Goal: Information Seeking & Learning: Learn about a topic

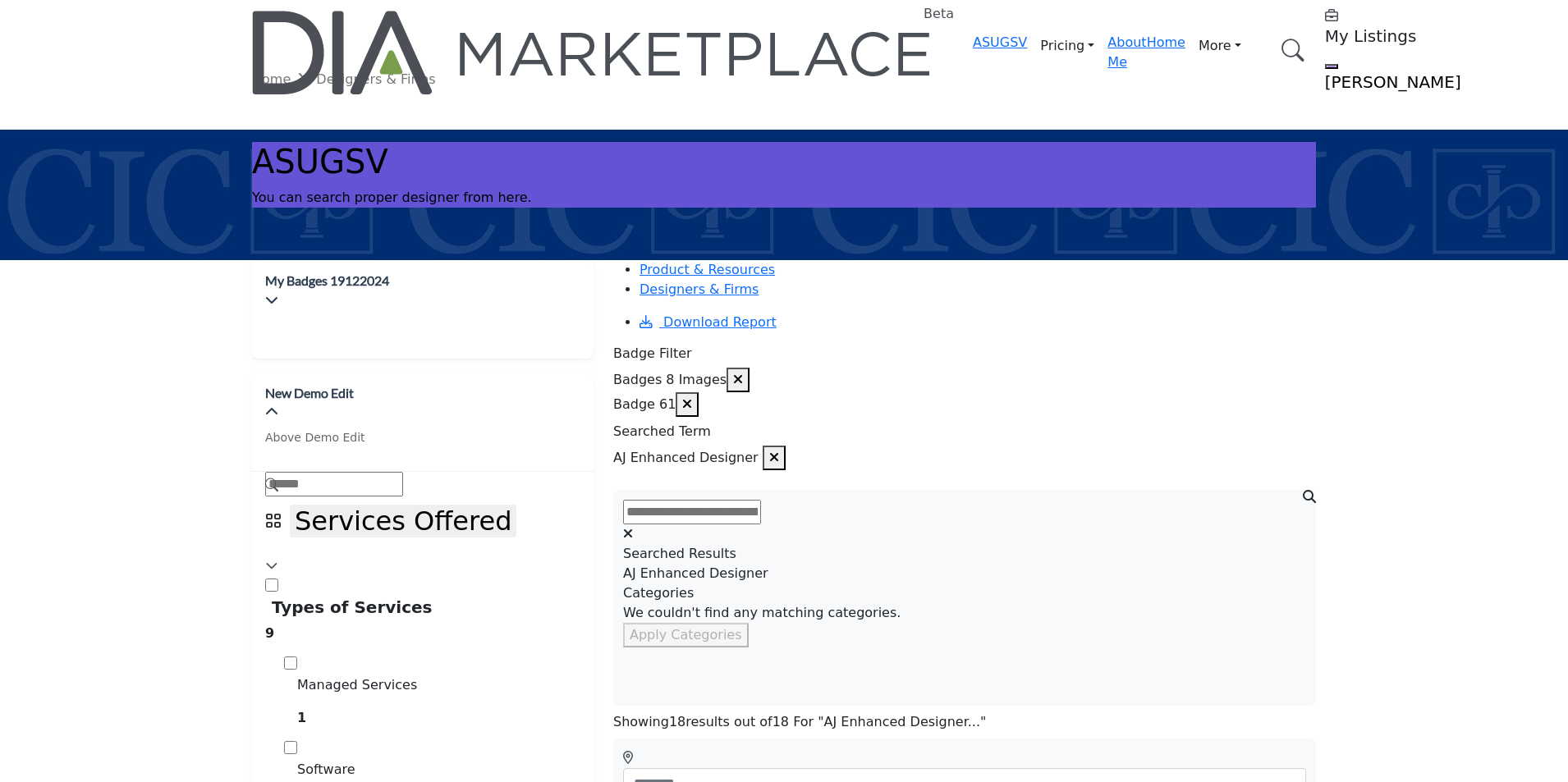
click at [743, 372] on icon "button" at bounding box center [737, 378] width 10 height 13
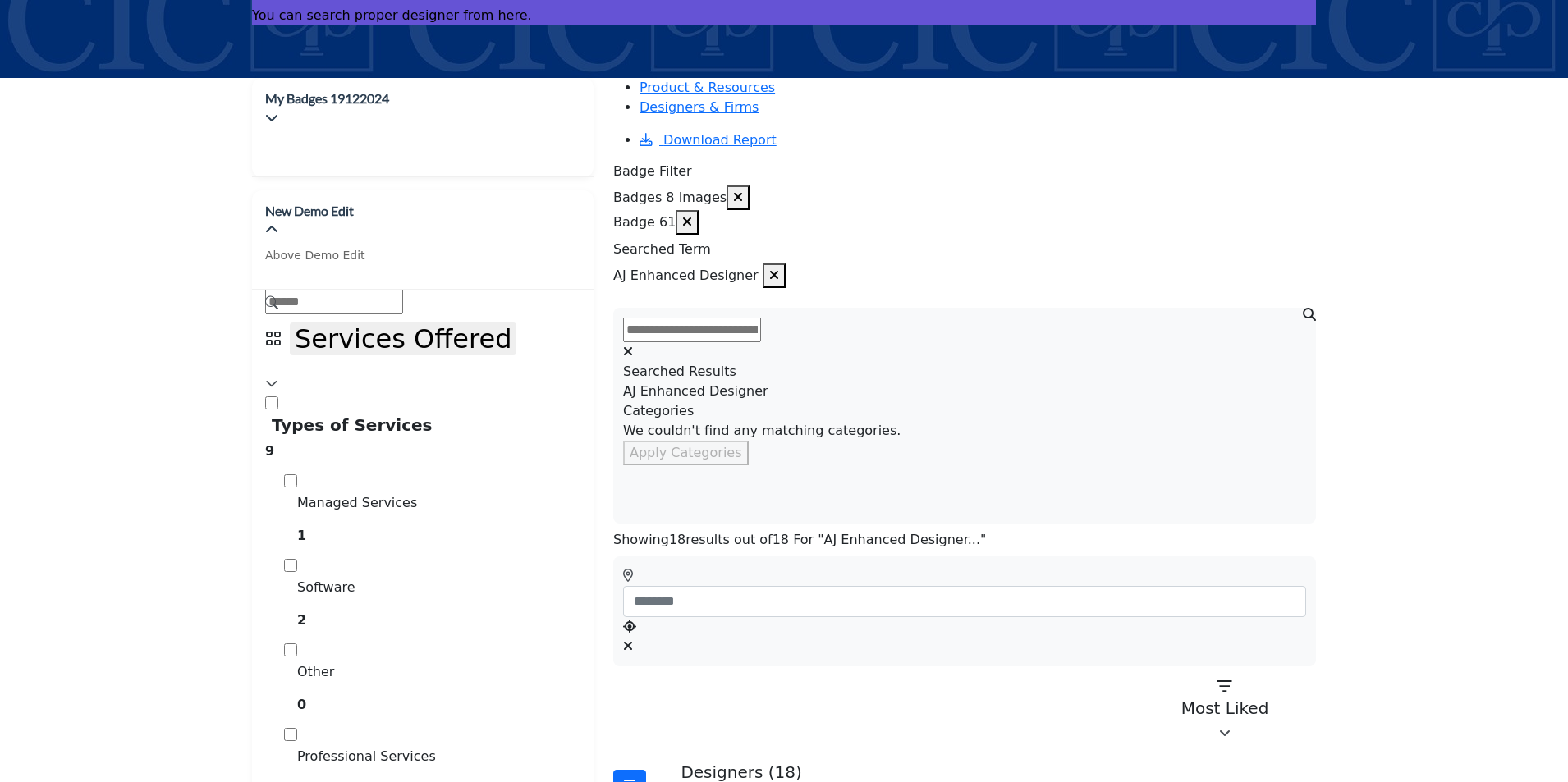
scroll to position [264, 0]
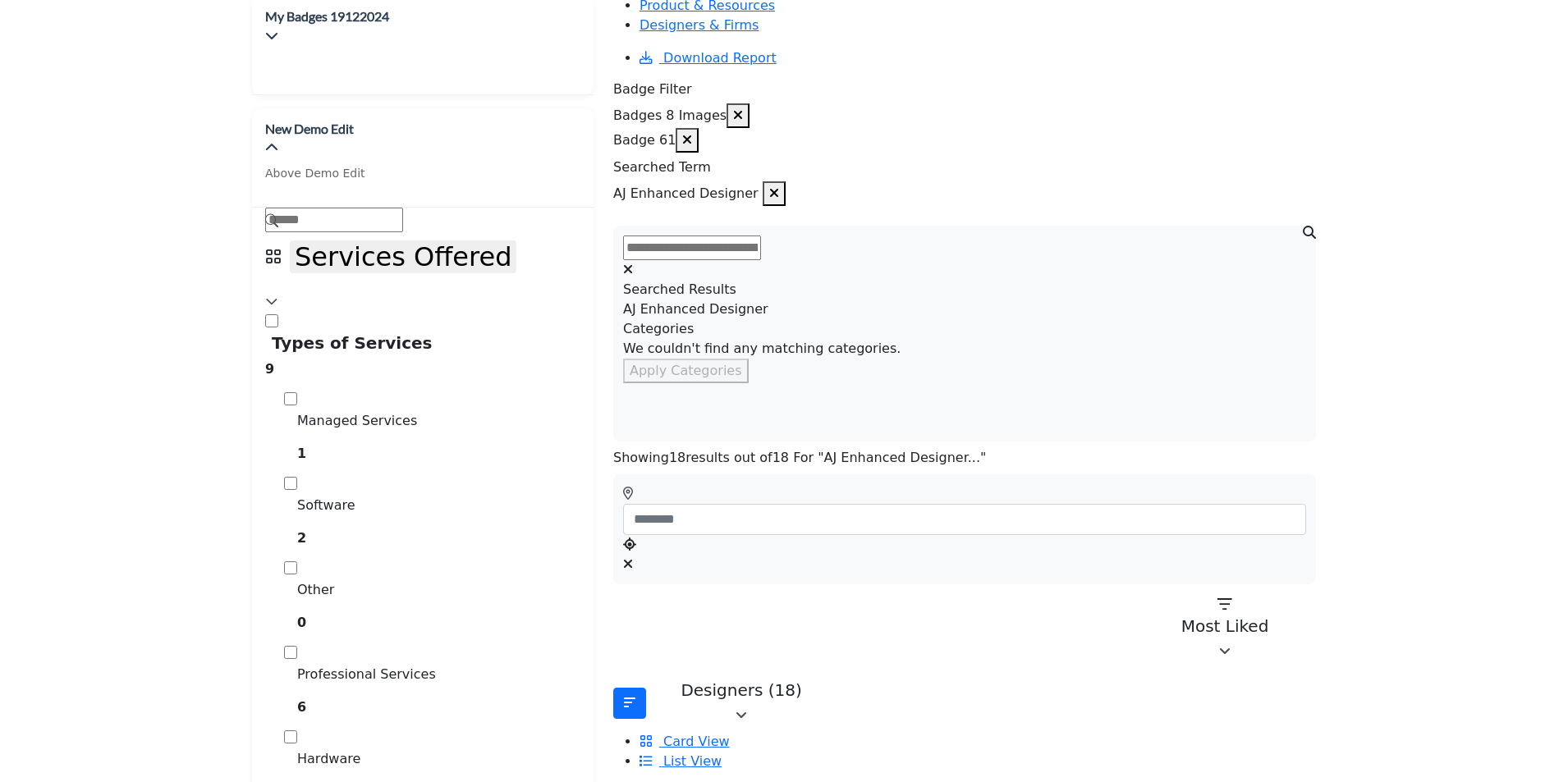
click at [743, 109] on icon "button" at bounding box center [737, 115] width 10 height 13
click at [692, 133] on icon "button" at bounding box center [686, 139] width 10 height 13
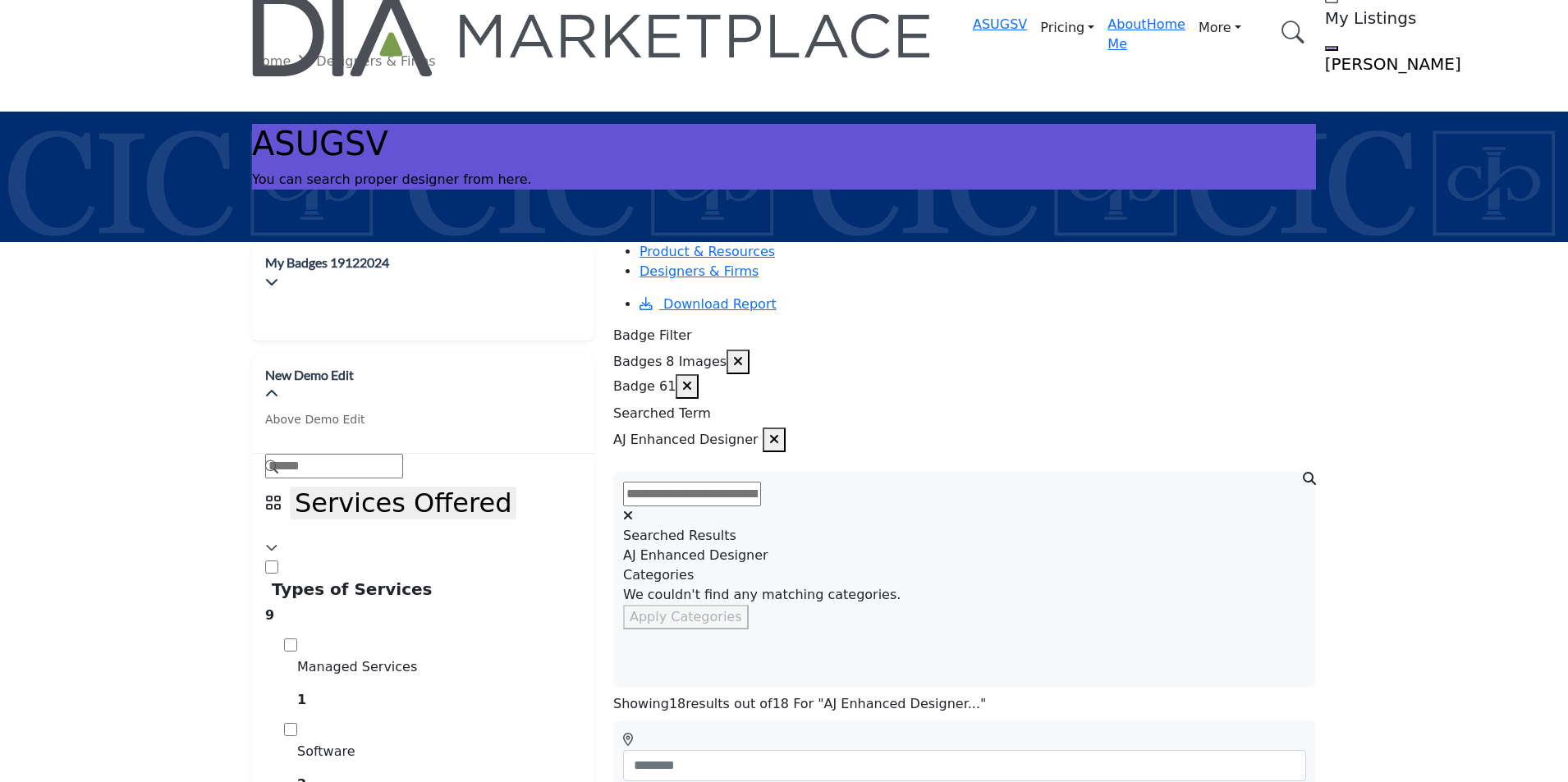
scroll to position [0, 0]
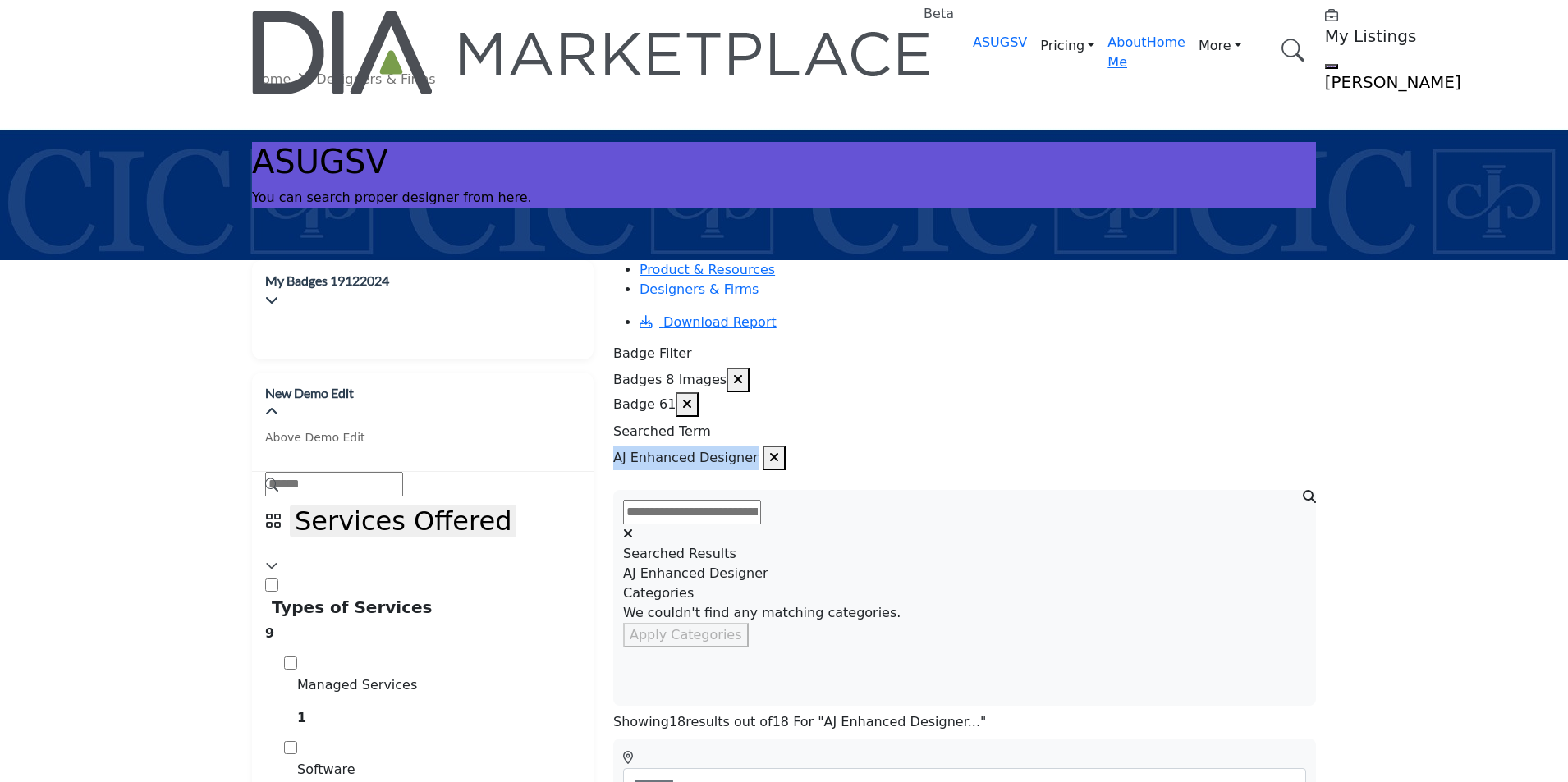
drag, startPoint x: 770, startPoint y: 413, endPoint x: 631, endPoint y: 397, distance: 139.9
click at [631, 445] on div "AJ Enhanced Designer" at bounding box center [699, 458] width 172 height 24
copy span "AJ Enhanced Designer"
click at [0, 0] on link "Browse Categories" at bounding box center [0, 0] width 0 height 0
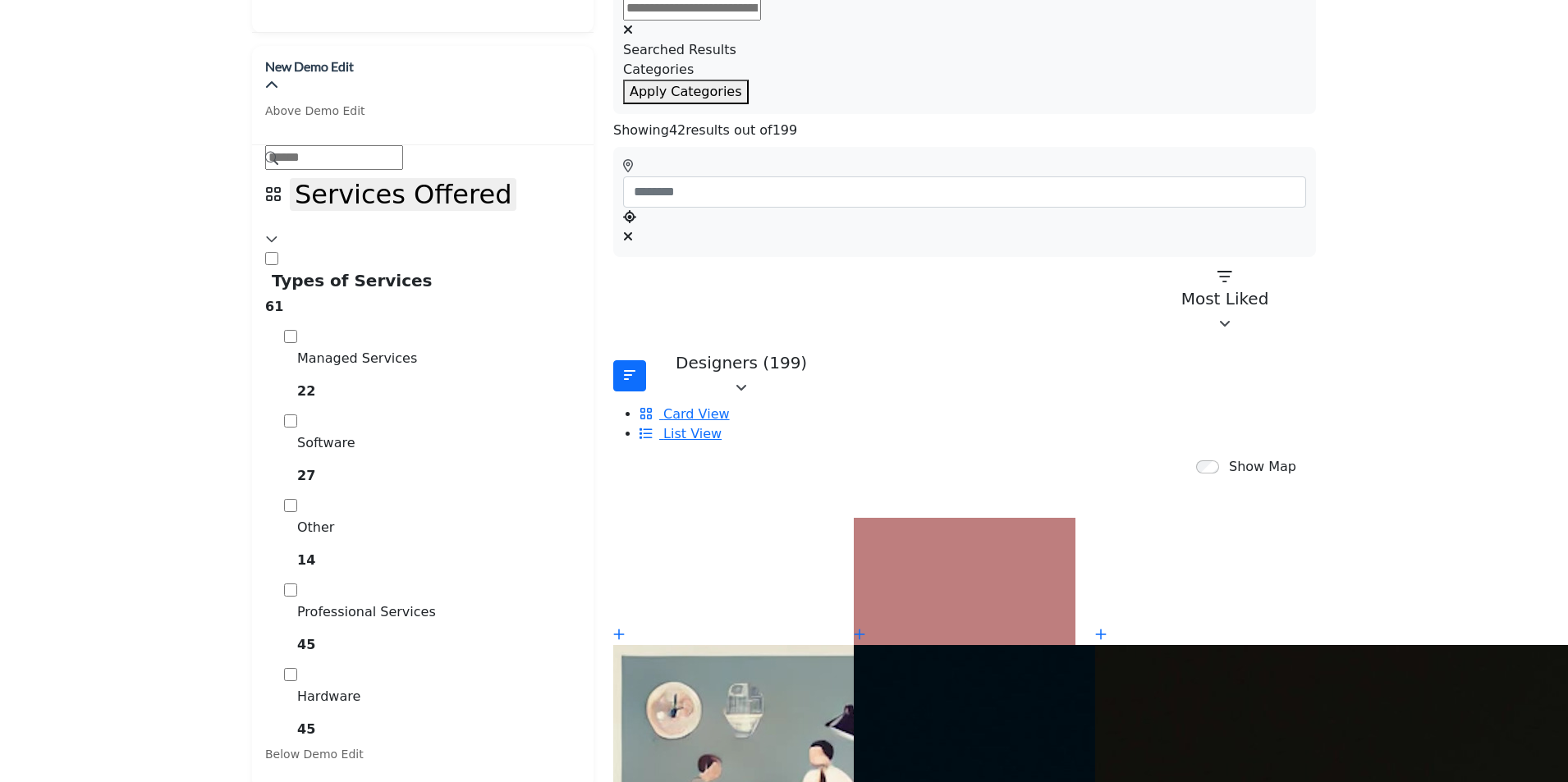
scroll to position [328, 0]
drag, startPoint x: 1010, startPoint y: 541, endPoint x: 865, endPoint y: 540, distance: 145.0
copy link "AJ Premium Designer"
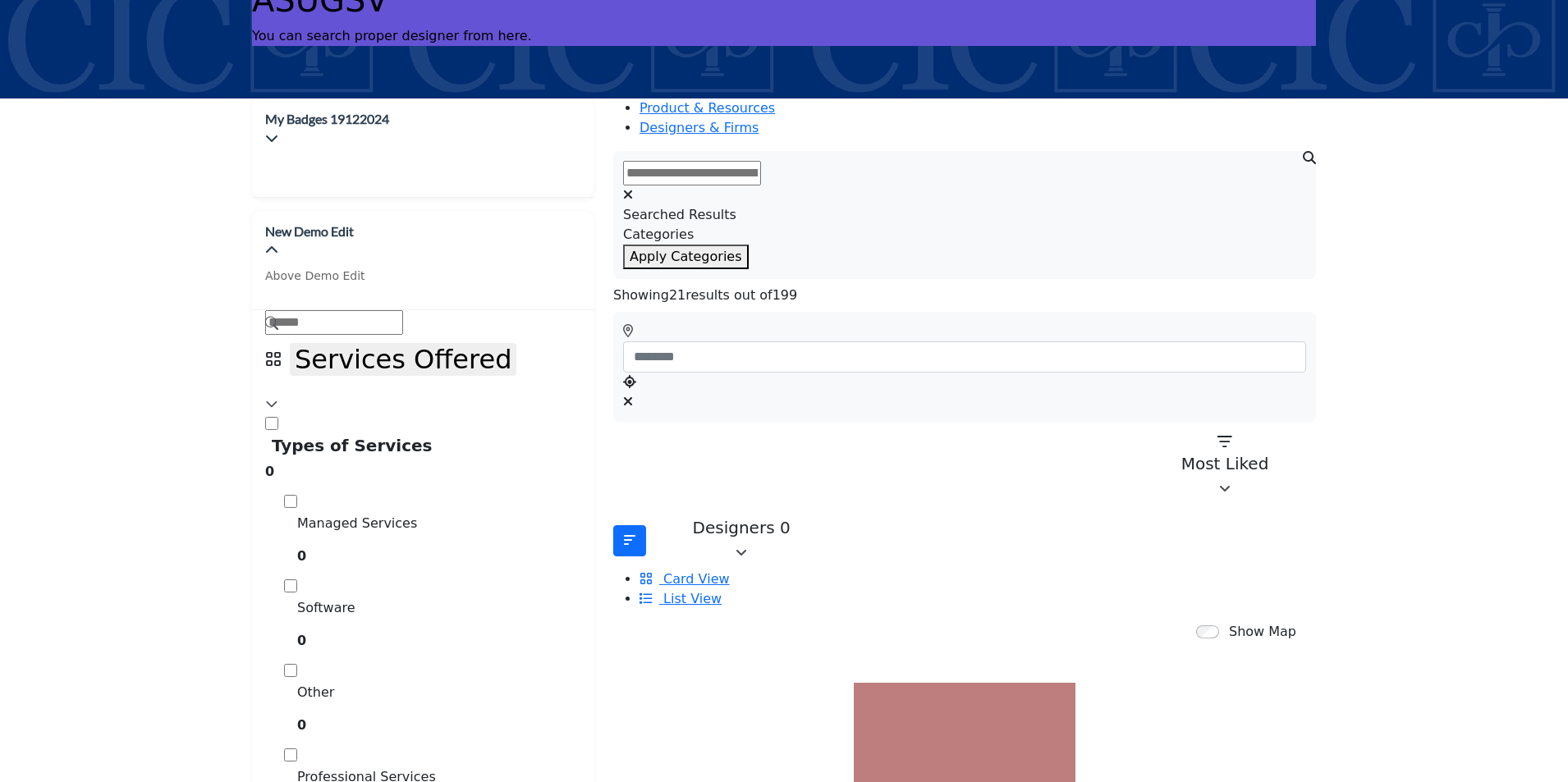
scroll to position [164, 0]
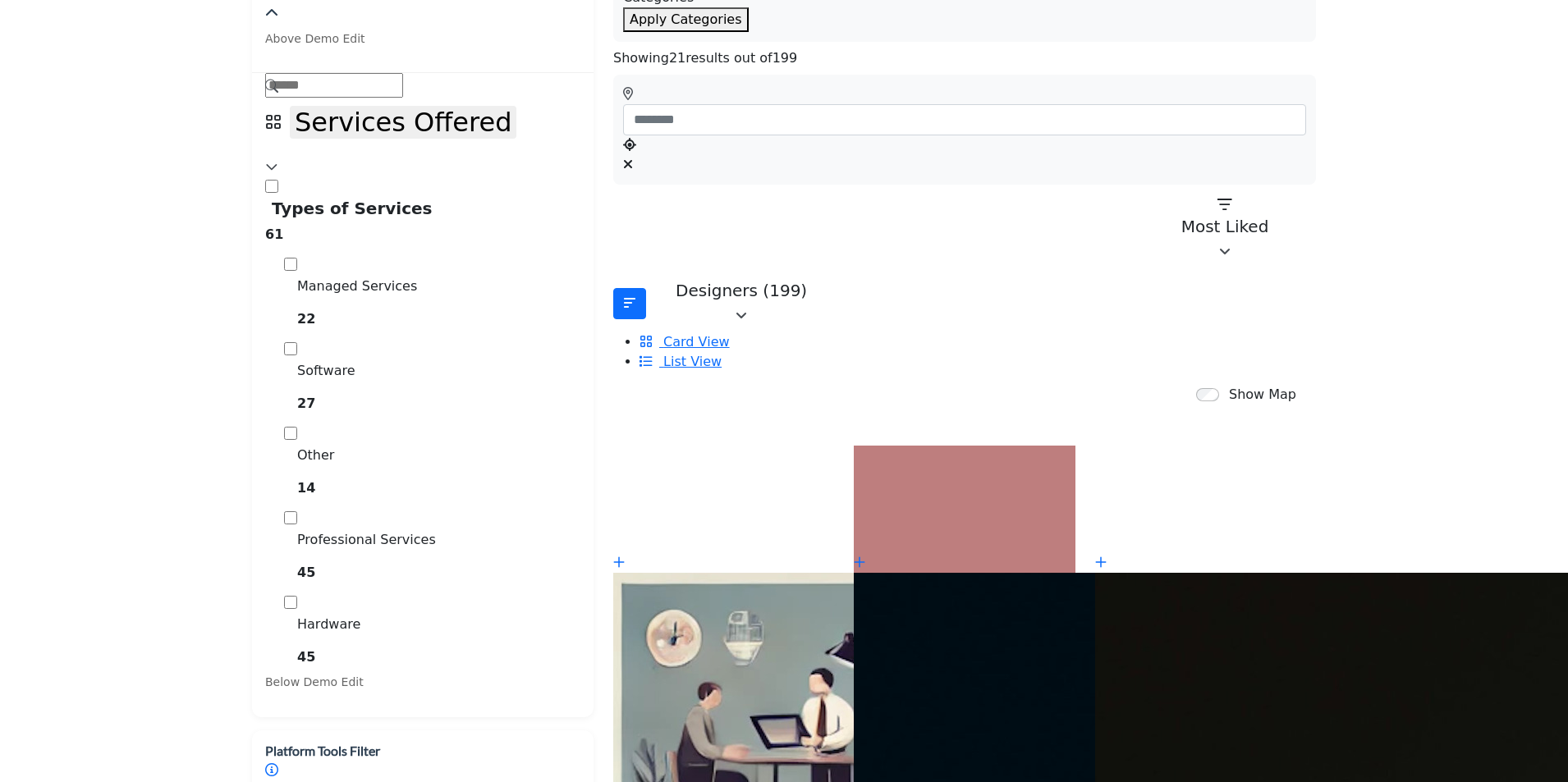
scroll to position [411, 0]
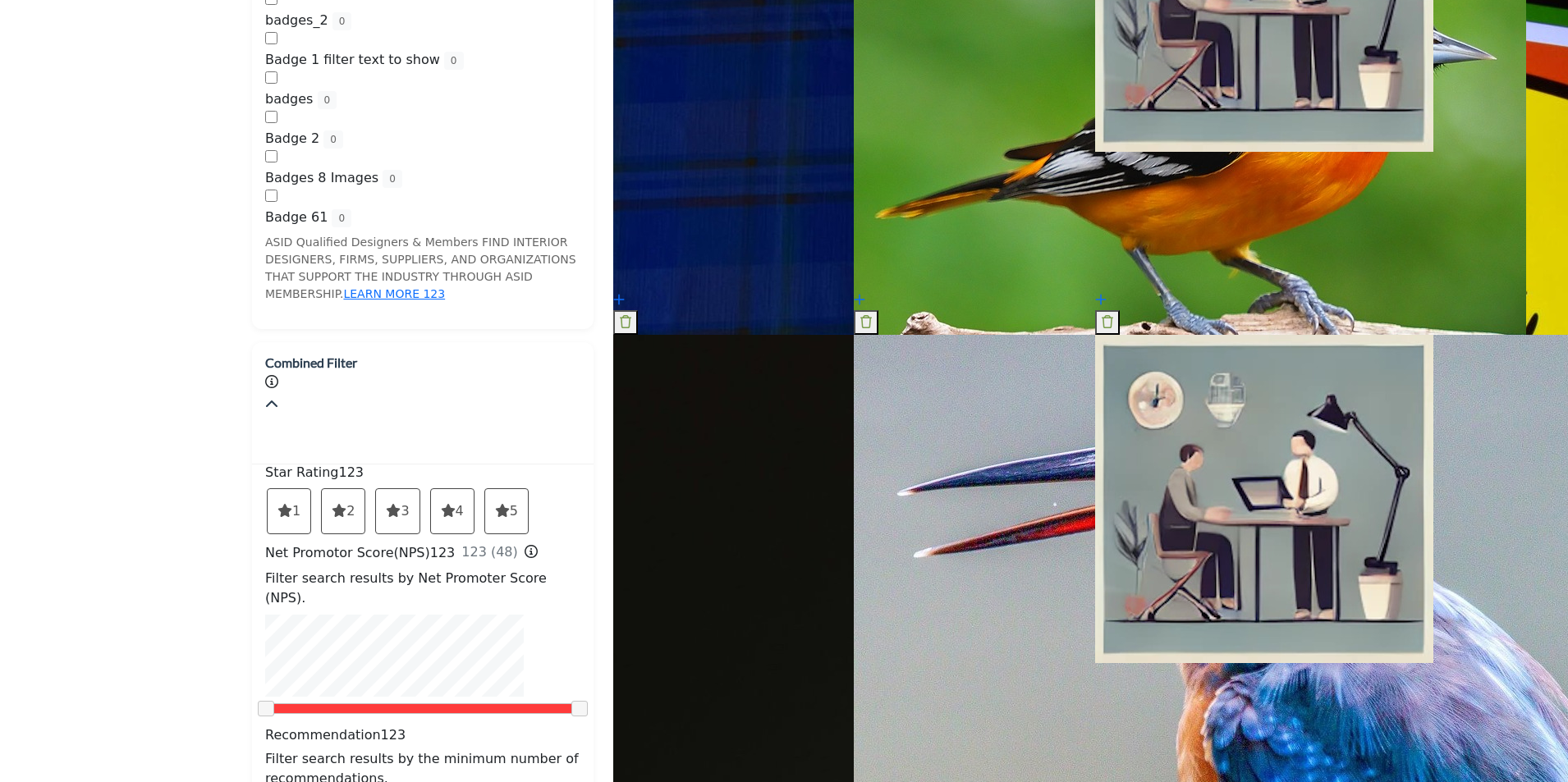
scroll to position [2381, 0]
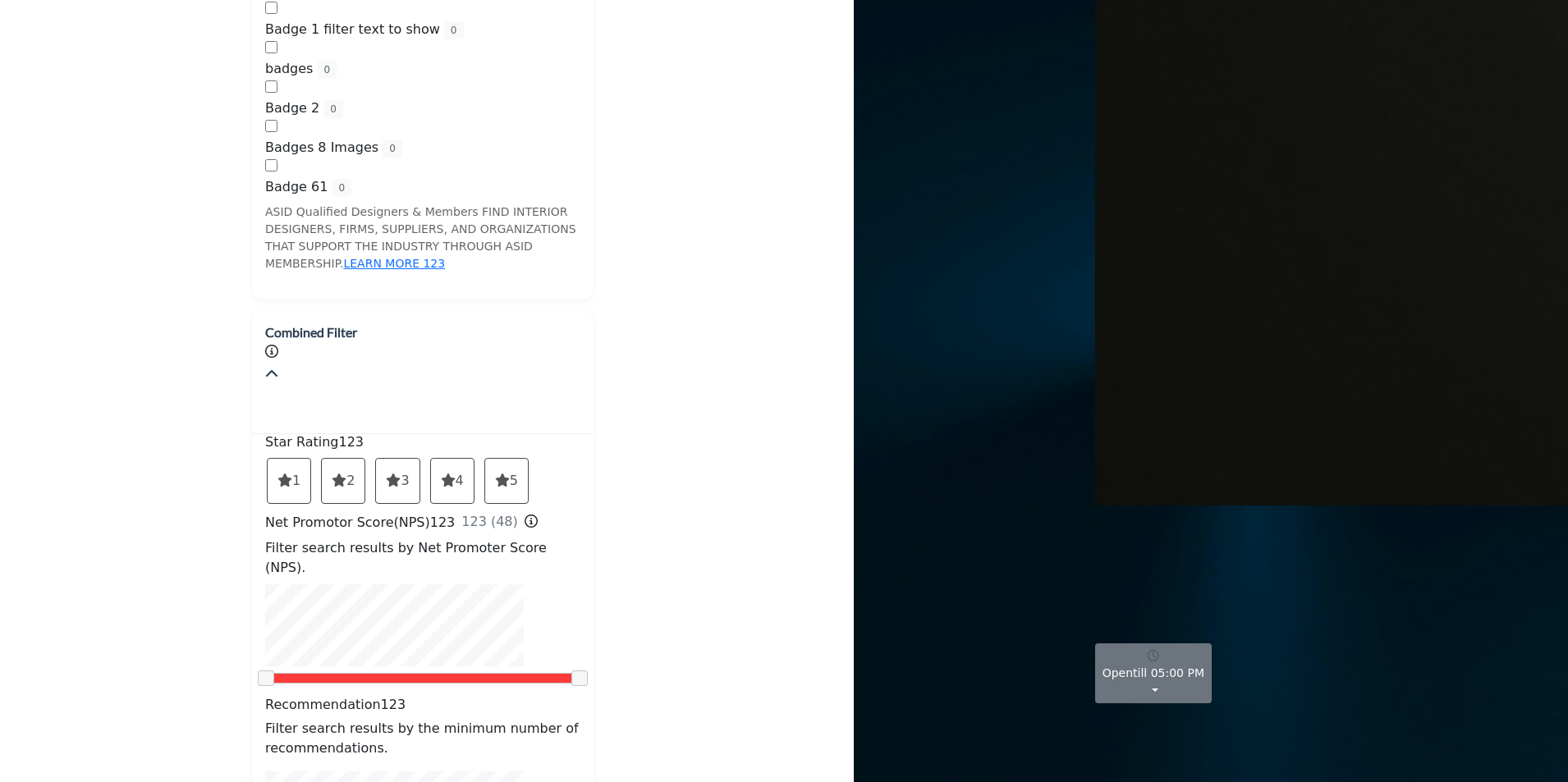
scroll to position [2709, 0]
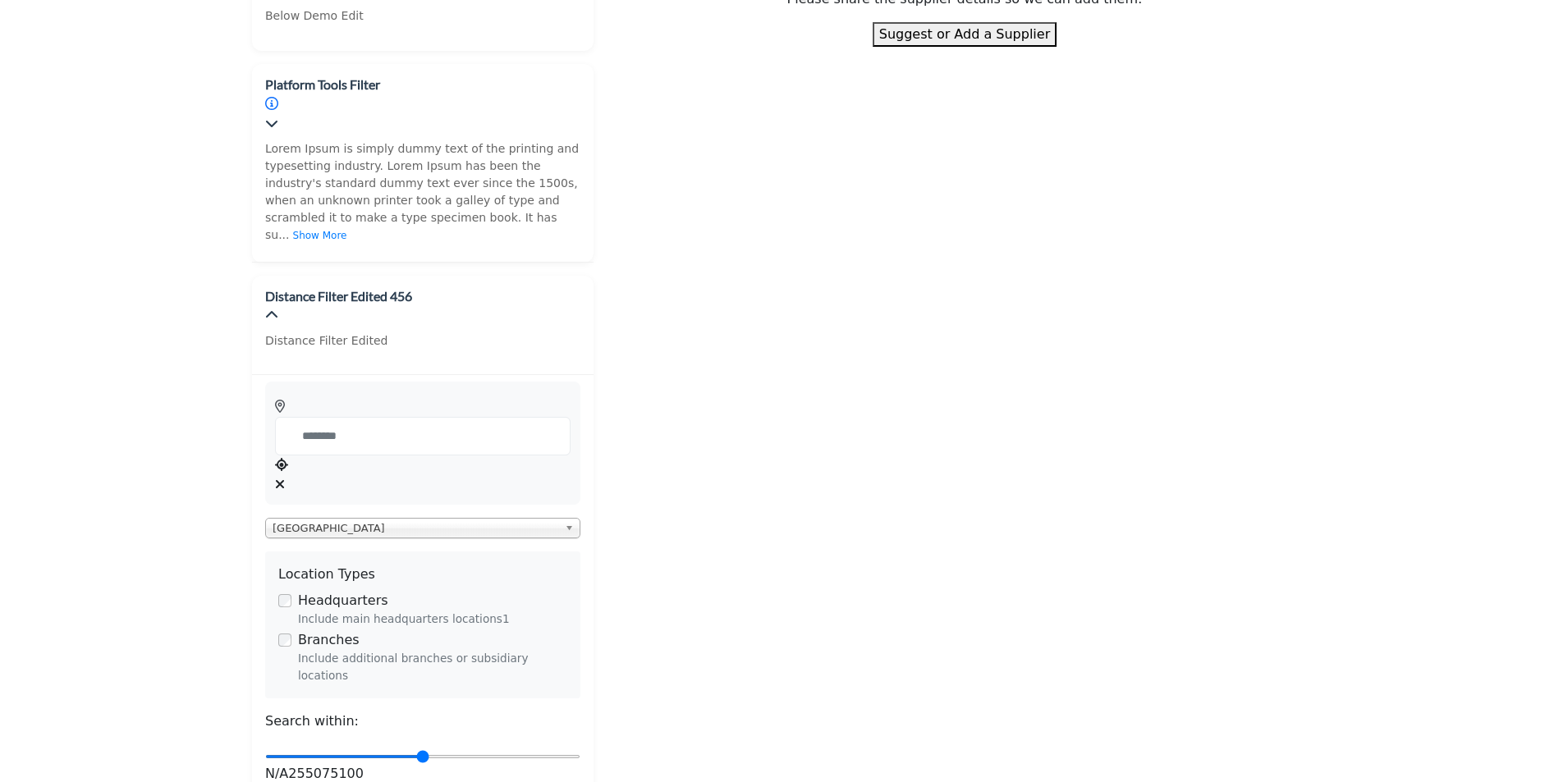
scroll to position [1067, 0]
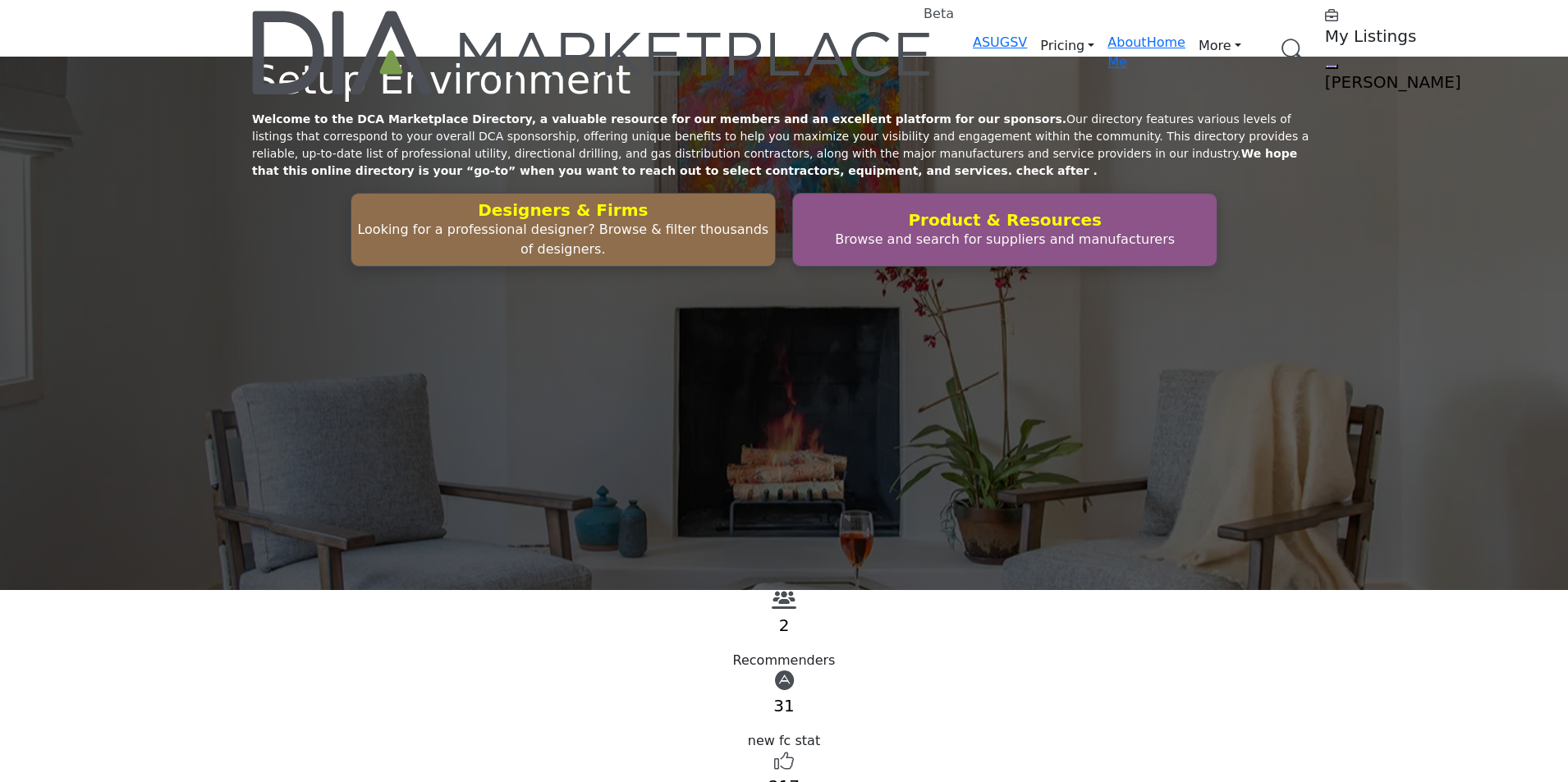
click at [0, 0] on link "Browse Categories" at bounding box center [0, 0] width 0 height 0
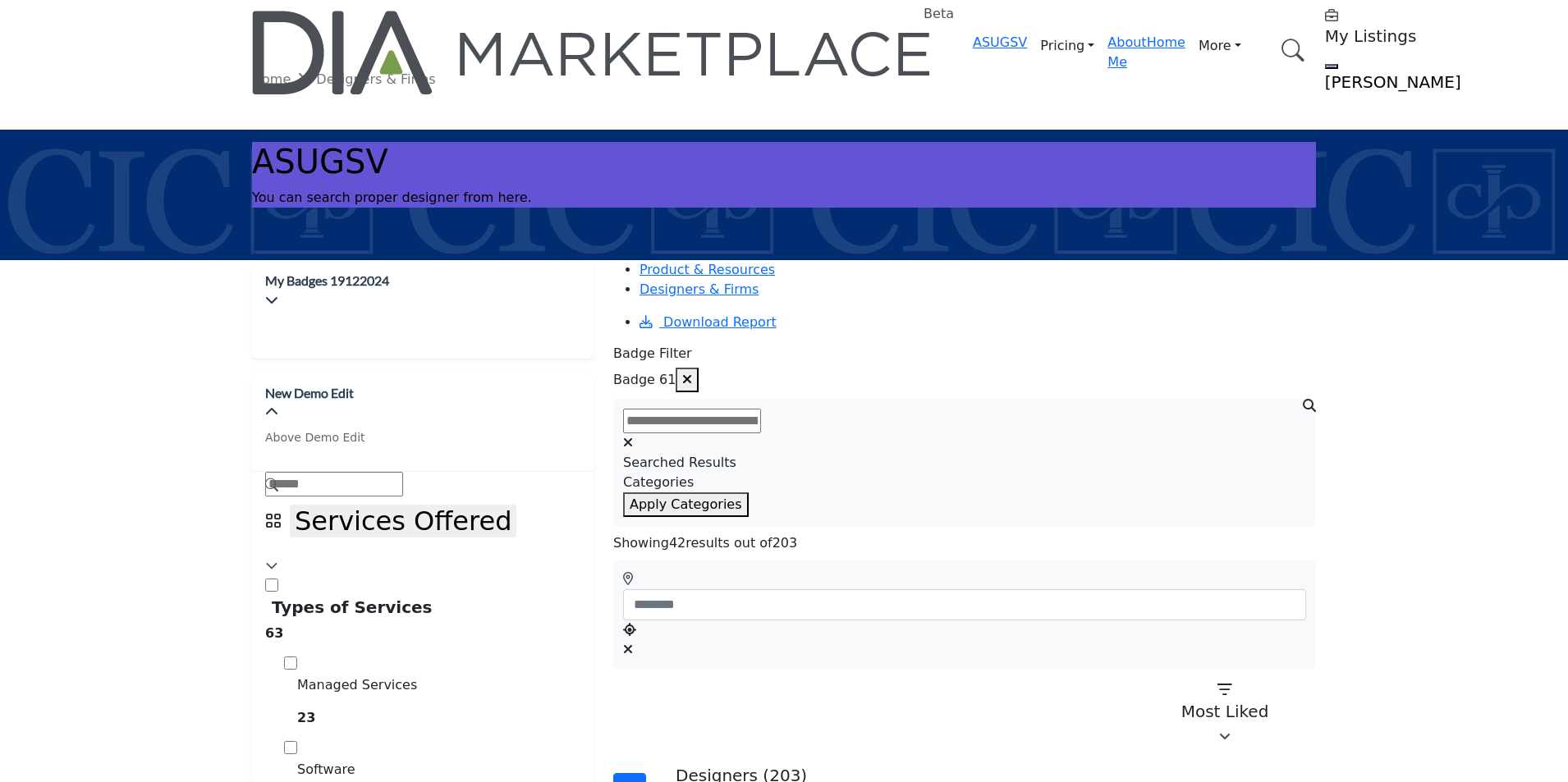
click at [692, 372] on icon "button" at bounding box center [686, 378] width 10 height 13
